Goal: Task Accomplishment & Management: Use online tool/utility

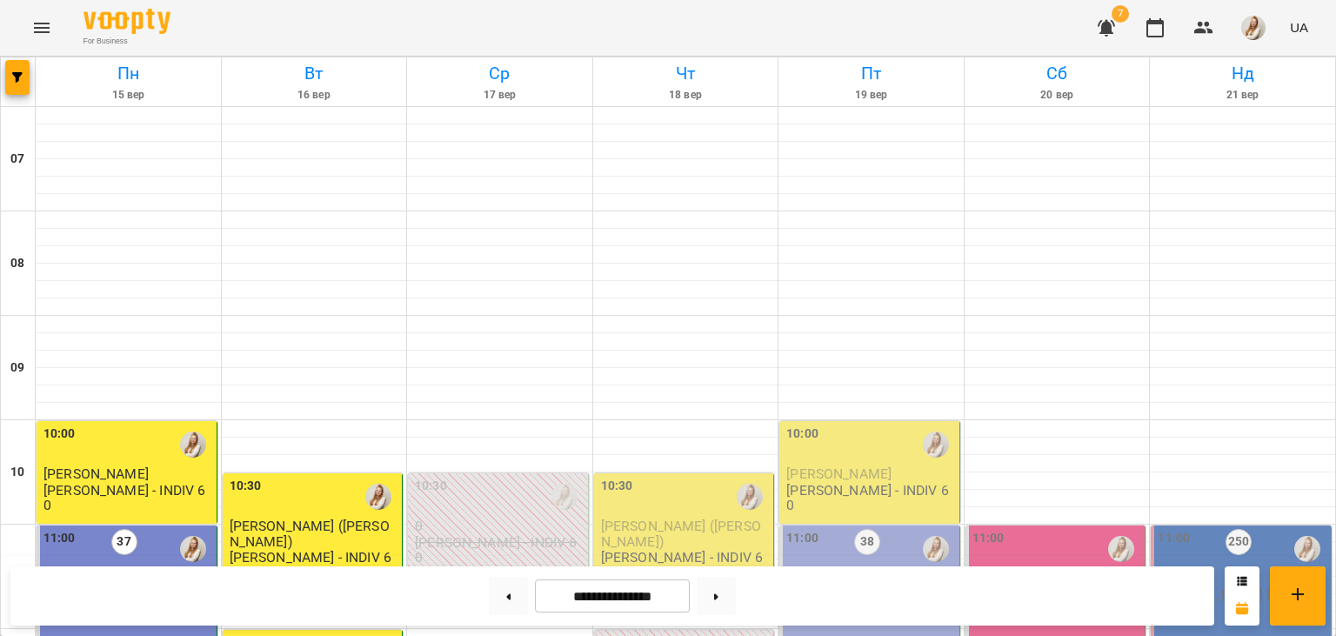
scroll to position [571, 0]
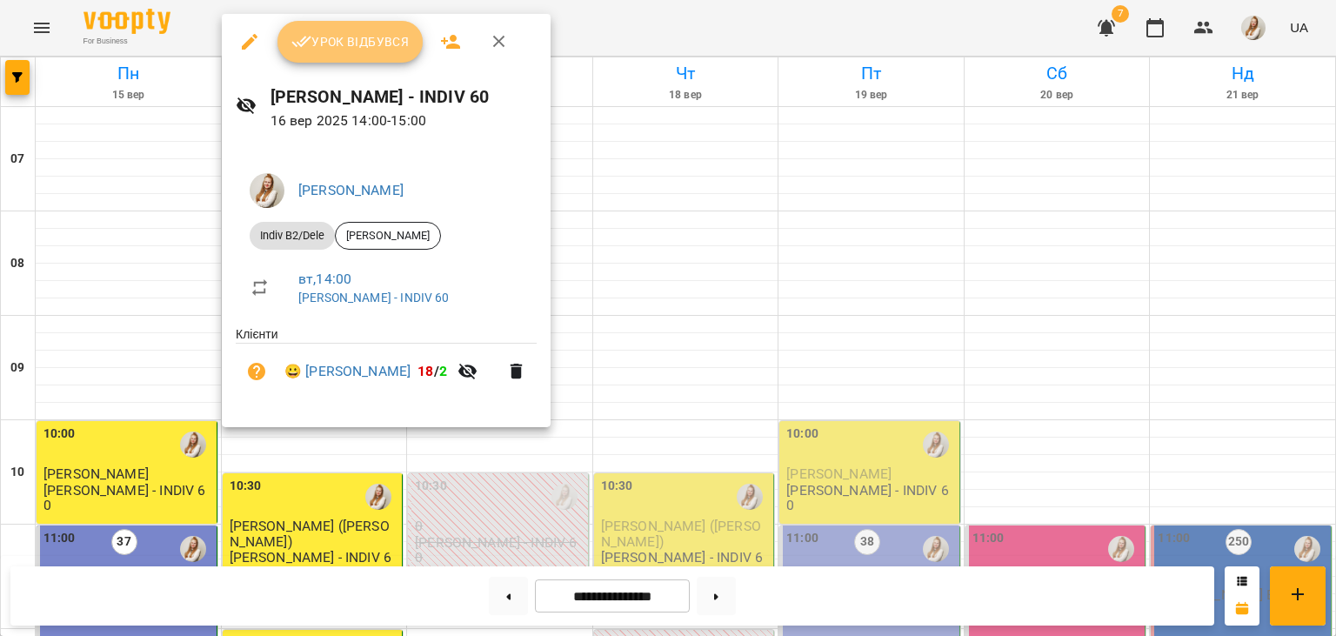
click at [367, 37] on span "Урок відбувся" at bounding box center [350, 41] width 118 height 21
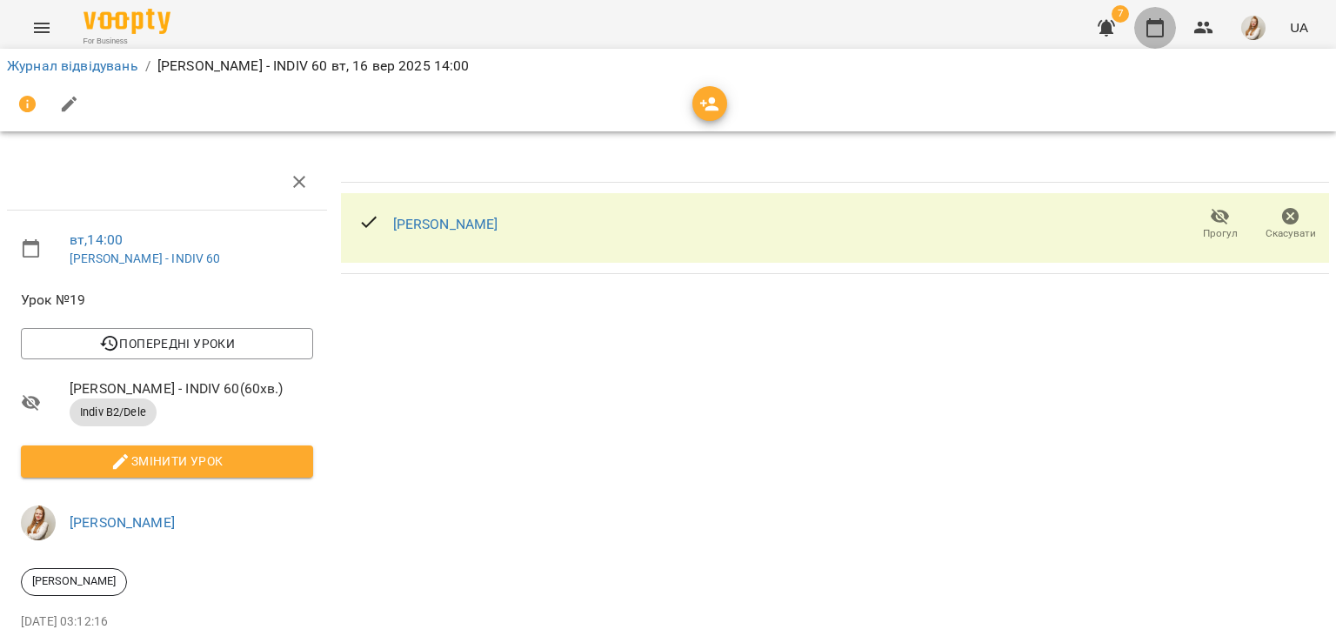
click at [1159, 19] on icon "button" at bounding box center [1155, 27] width 21 height 21
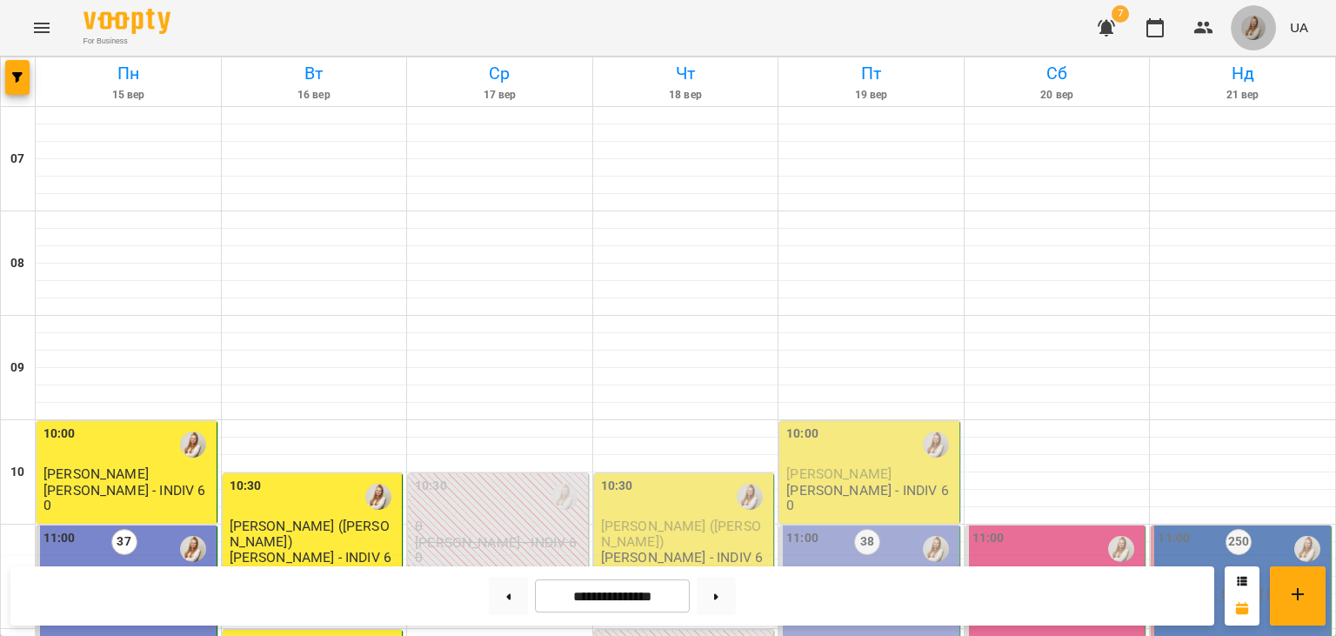
click at [1265, 39] on span "button" at bounding box center [1253, 28] width 24 height 24
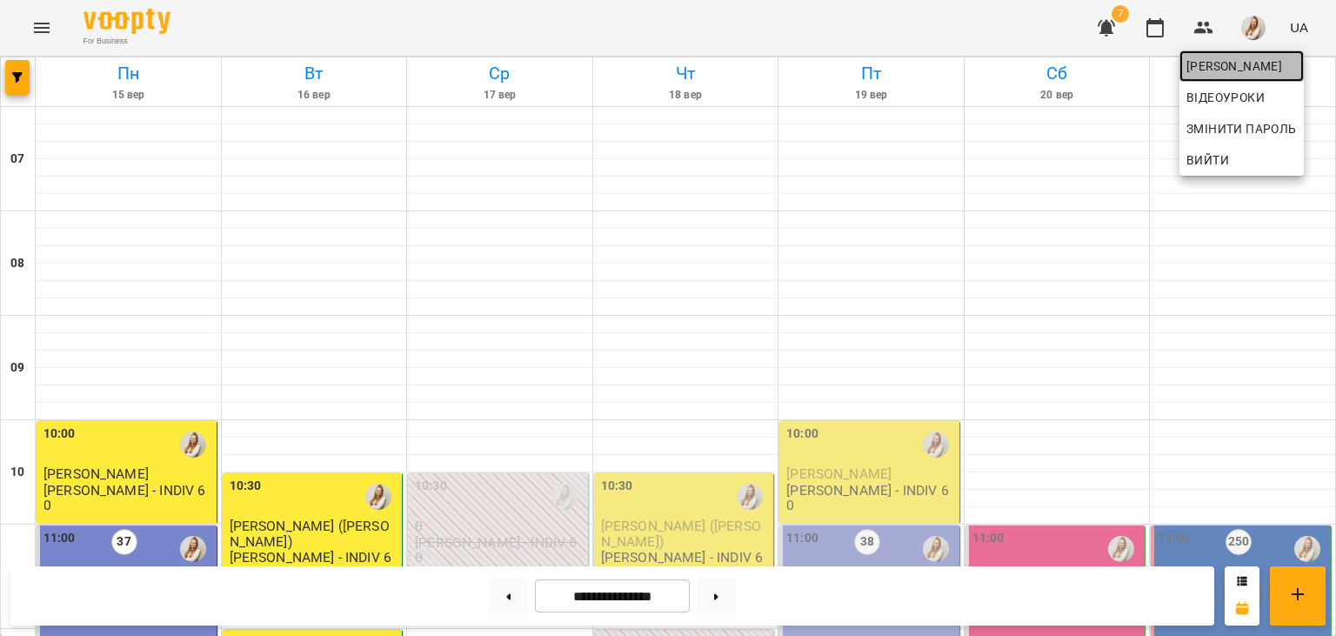
click at [1238, 63] on span "[PERSON_NAME]" at bounding box center [1241, 66] width 110 height 21
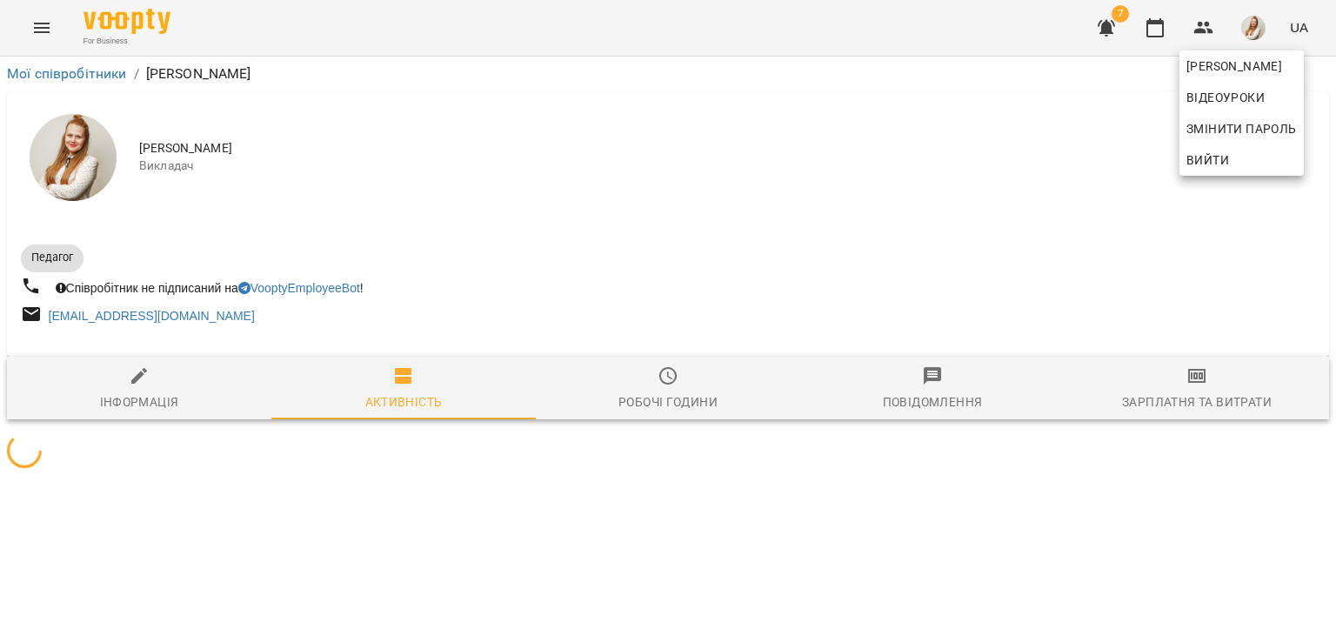
click at [1195, 397] on div at bounding box center [668, 318] width 1336 height 636
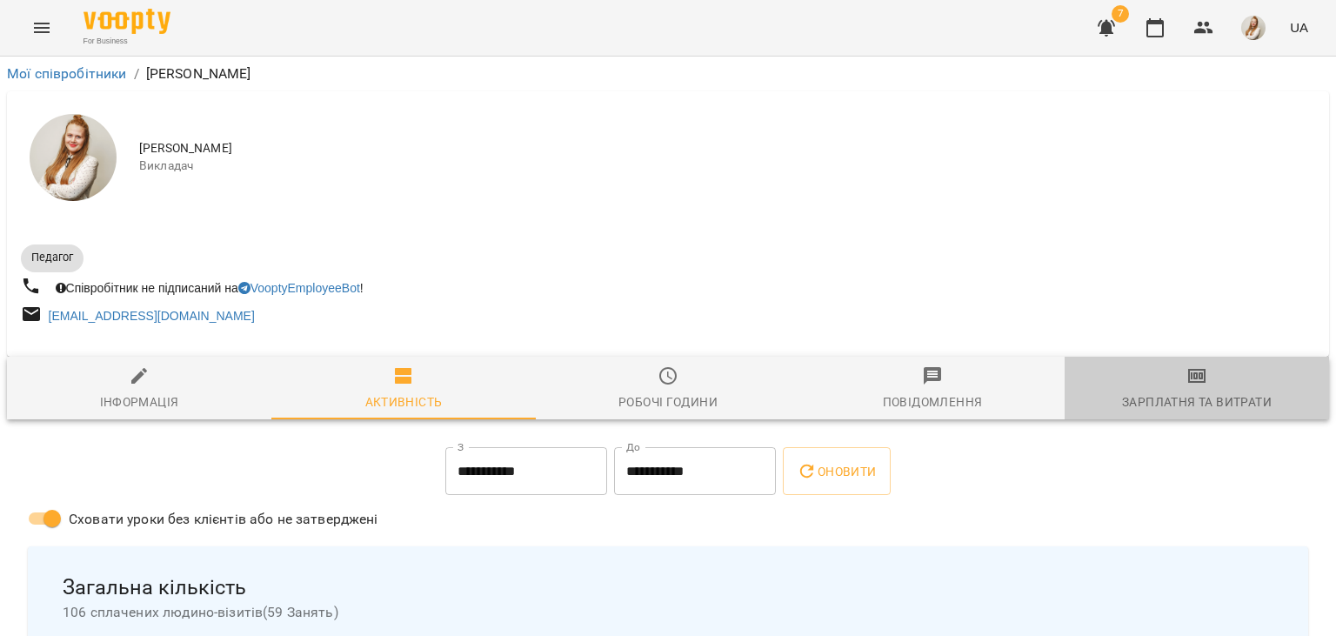
click at [1195, 397] on div "Зарплатня та Витрати" at bounding box center [1197, 401] width 150 height 21
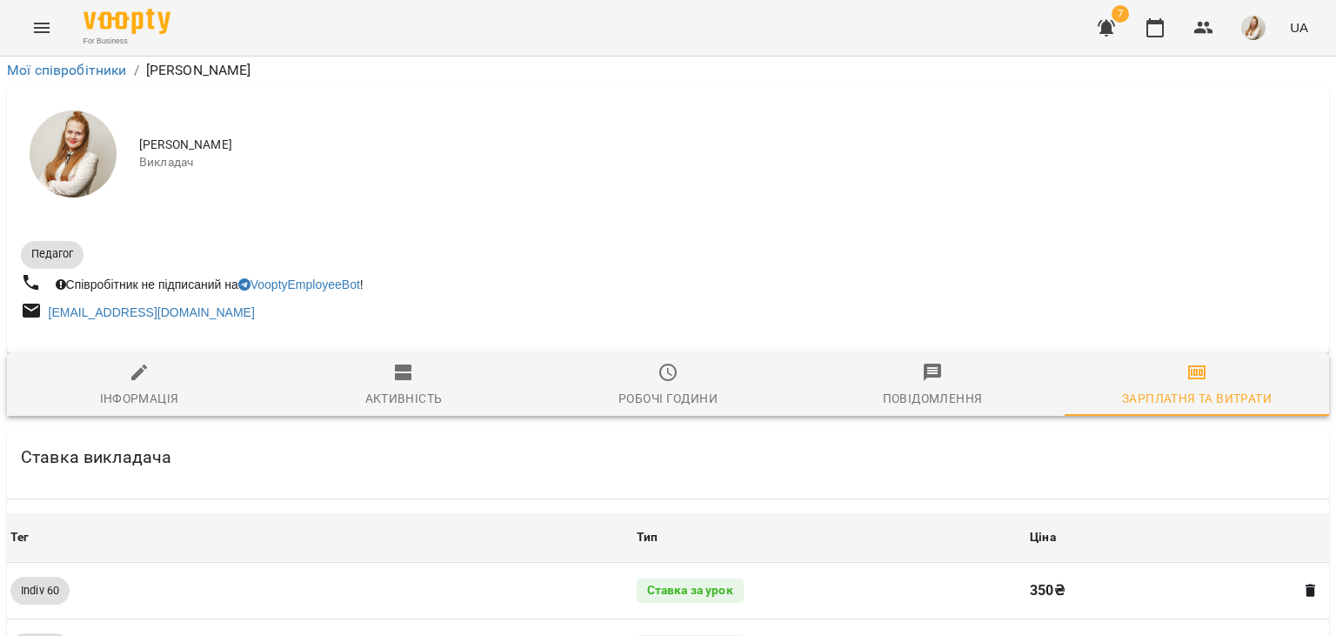
scroll to position [2009, 0]
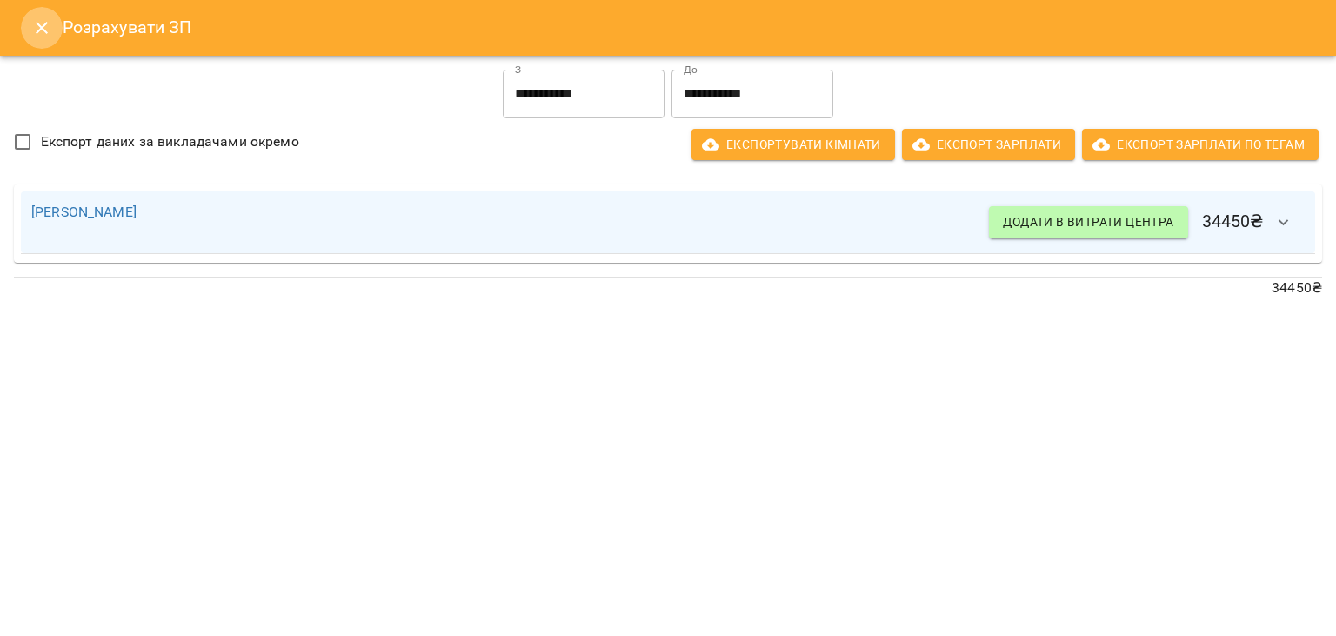
click at [40, 23] on icon "Close" at bounding box center [41, 27] width 21 height 21
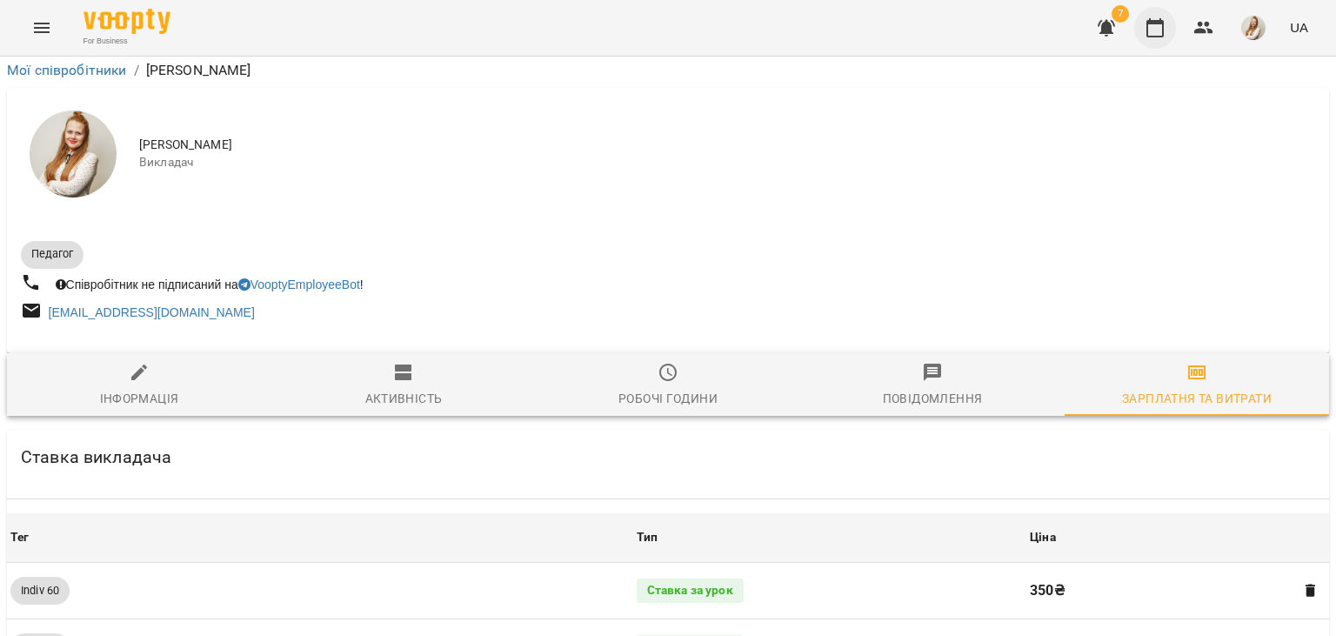
click at [1164, 35] on icon "button" at bounding box center [1154, 27] width 17 height 19
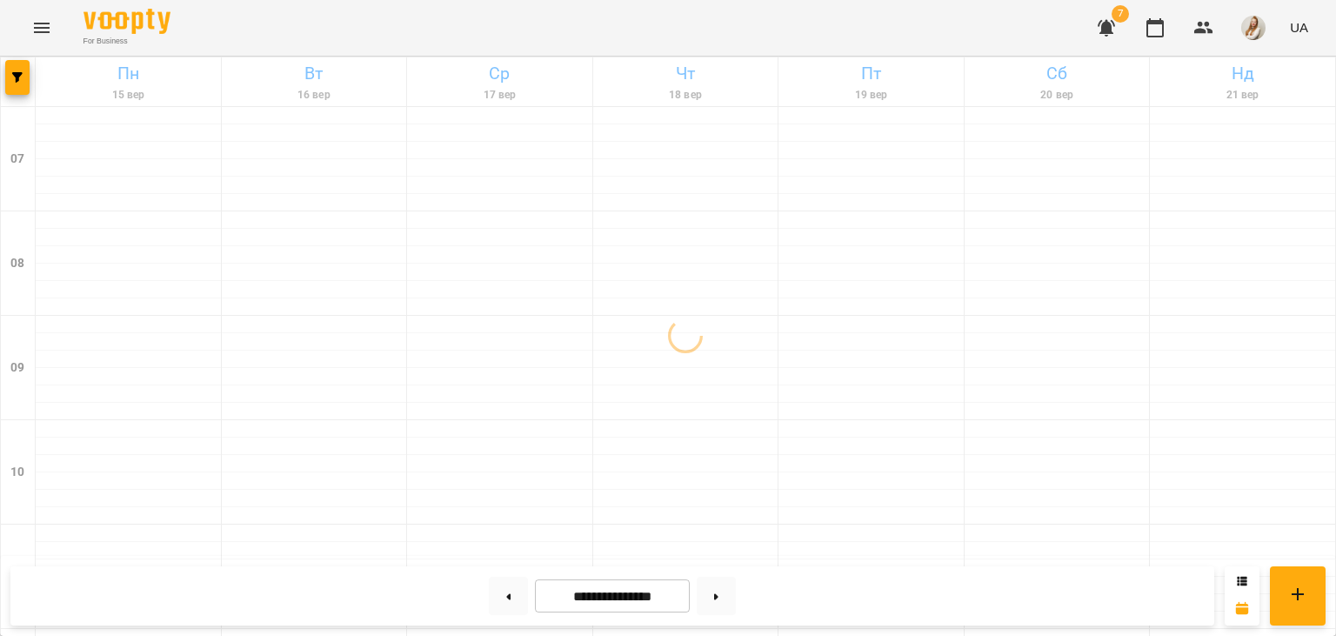
click at [607, 34] on div "For Business 7 UA" at bounding box center [668, 28] width 1336 height 56
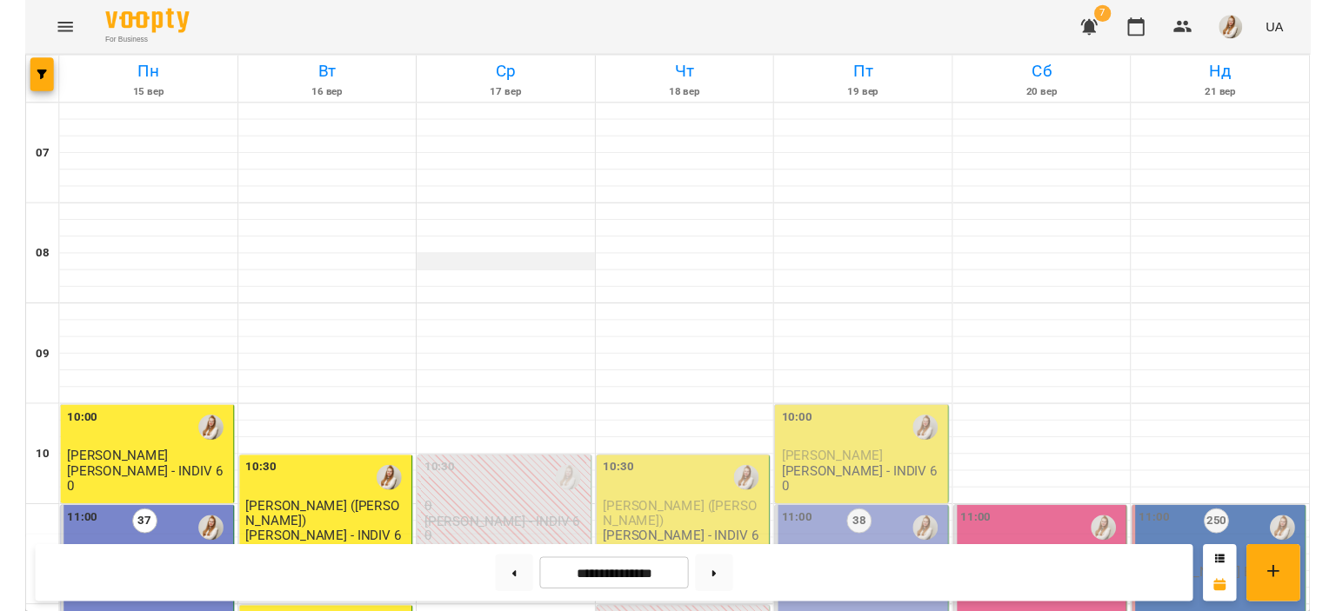
scroll to position [726, 0]
